Goal: Task Accomplishment & Management: Manage account settings

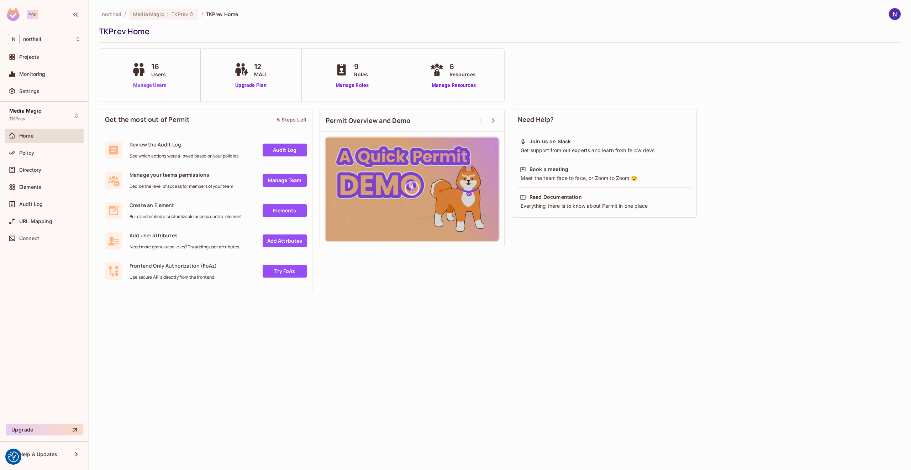
click at [151, 86] on link "Manage Users" at bounding box center [150, 85] width 40 height 7
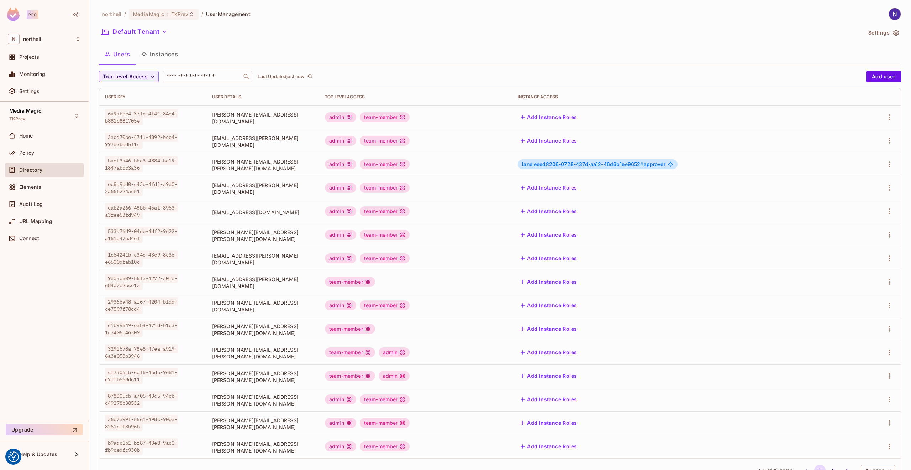
scroll to position [27, 0]
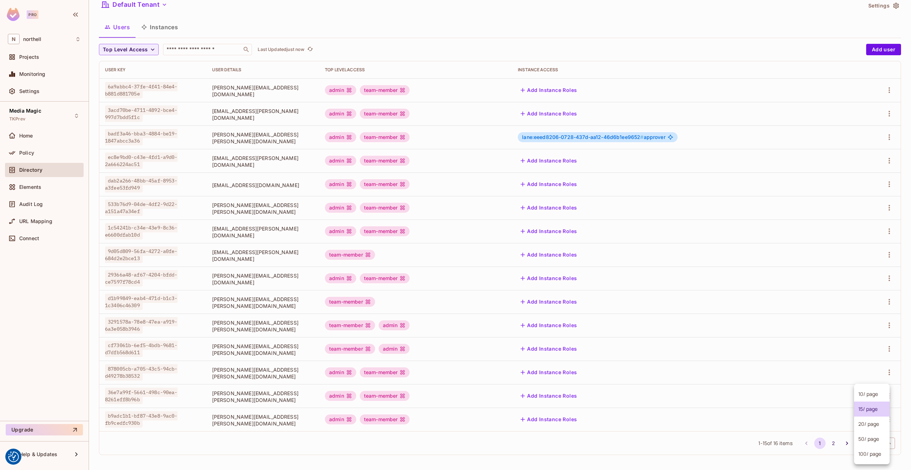
click at [880, 441] on body "We use cookies to enhance your browsing experience, serve personalized ads or c…" at bounding box center [455, 235] width 911 height 470
click at [872, 425] on li "20 / page" at bounding box center [872, 423] width 36 height 15
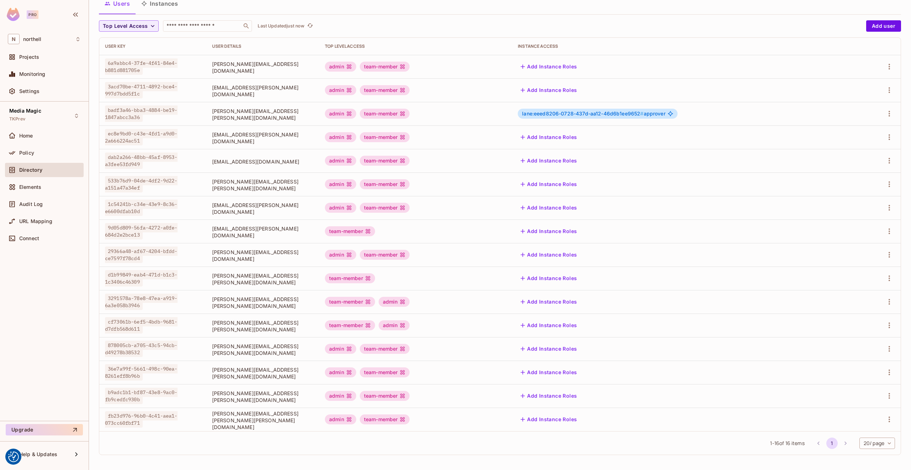
scroll to position [51, 0]
drag, startPoint x: 202, startPoint y: 419, endPoint x: 278, endPoint y: 415, distance: 76.3
click at [278, 415] on div "[PERSON_NAME][EMAIL_ADDRESS][PERSON_NAME][PERSON_NAME][DOMAIN_NAME]" at bounding box center [262, 419] width 101 height 22
copy span "[PERSON_NAME][EMAIL_ADDRESS][PERSON_NAME][PERSON_NAME][DOMAIN_NAME]"
drag, startPoint x: 108, startPoint y: 414, endPoint x: 143, endPoint y: 423, distance: 35.8
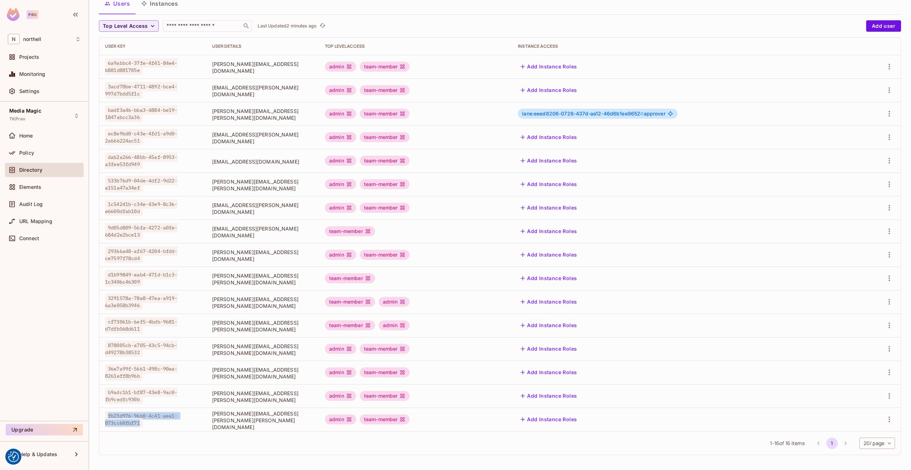
click at [143, 423] on span "fb23d976-96b0-4c41-aea1-073cc60fbf71" at bounding box center [141, 419] width 73 height 16
copy span "fb23d976-96b0-4c41-aea1-073cc60fbf71"
drag, startPoint x: 202, startPoint y: 348, endPoint x: 271, endPoint y: 348, distance: 68.4
click at [271, 348] on span "[PERSON_NAME][EMAIL_ADDRESS][PERSON_NAME][DOMAIN_NAME]" at bounding box center [262, 349] width 101 height 14
copy span "[PERSON_NAME][EMAIL_ADDRESS][PERSON_NAME][DOMAIN_NAME]"
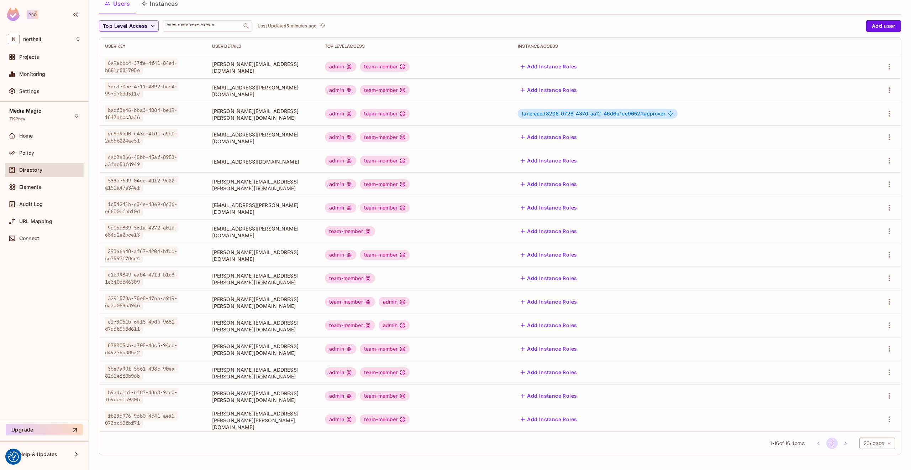
click at [212, 326] on span "[PERSON_NAME][EMAIL_ADDRESS][PERSON_NAME][DOMAIN_NAME]" at bounding box center [262, 326] width 101 height 14
drag, startPoint x: 202, startPoint y: 326, endPoint x: 267, endPoint y: 322, distance: 65.6
click at [267, 322] on span "[PERSON_NAME][EMAIL_ADDRESS][PERSON_NAME][DOMAIN_NAME]" at bounding box center [262, 326] width 101 height 14
copy span "[PERSON_NAME][EMAIL_ADDRESS][PERSON_NAME][DOMAIN_NAME]"
drag, startPoint x: 202, startPoint y: 371, endPoint x: 293, endPoint y: 372, distance: 91.1
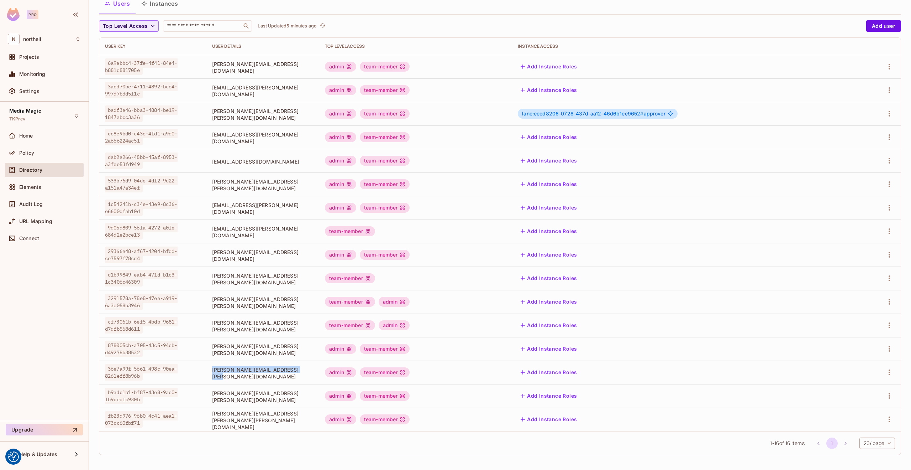
click at [293, 372] on span "[PERSON_NAME][EMAIL_ADDRESS][PERSON_NAME][DOMAIN_NAME]" at bounding box center [262, 373] width 101 height 14
copy span "[PERSON_NAME][EMAIL_ADDRESS][PERSON_NAME][DOMAIN_NAME]"
drag, startPoint x: 202, startPoint y: 396, endPoint x: 299, endPoint y: 396, distance: 96.8
click at [299, 396] on span "[PERSON_NAME][EMAIL_ADDRESS][PERSON_NAME][DOMAIN_NAME]" at bounding box center [262, 396] width 101 height 14
copy span "[PERSON_NAME][EMAIL_ADDRESS][PERSON_NAME][DOMAIN_NAME]"
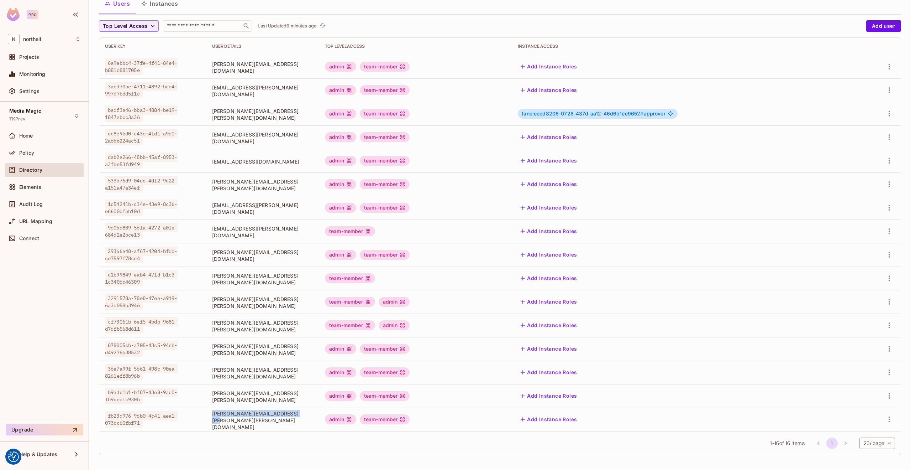
drag, startPoint x: 201, startPoint y: 419, endPoint x: 281, endPoint y: 420, distance: 79.8
click at [281, 420] on span "[PERSON_NAME][EMAIL_ADDRESS][PERSON_NAME][PERSON_NAME][DOMAIN_NAME]" at bounding box center [262, 420] width 101 height 20
copy span "[PERSON_NAME][EMAIL_ADDRESS][PERSON_NAME][PERSON_NAME][DOMAIN_NAME]"
